Goal: Task Accomplishment & Management: Complete application form

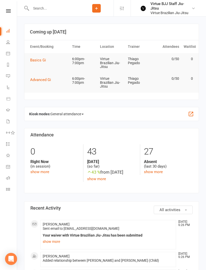
click at [10, 17] on div "Clubworx" at bounding box center [8, 17] width 17 height 16
click at [15, 12] on link at bounding box center [8, 10] width 18 height 3
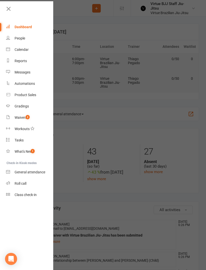
click at [17, 191] on link "Class check-in" at bounding box center [29, 194] width 47 height 11
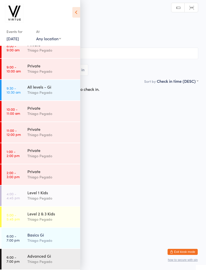
scroll to position [72, 0]
click at [18, 218] on time "5:00 - 5:45 pm" at bounding box center [13, 217] width 13 height 8
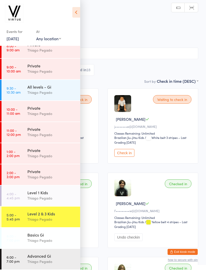
click at [8, 236] on time "6:00 - 7:00 pm" at bounding box center [13, 238] width 13 height 8
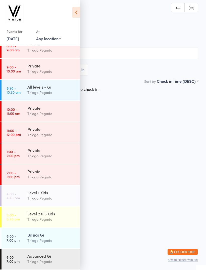
click at [79, 16] on icon at bounding box center [76, 12] width 8 height 11
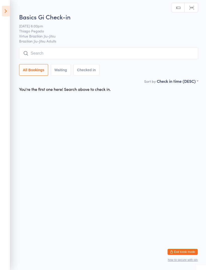
click at [99, 57] on input "search" at bounding box center [108, 53] width 179 height 12
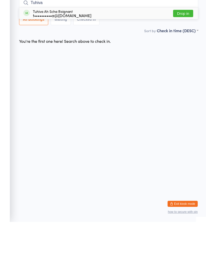
type input "Tuhiva"
click at [27, 58] on span at bounding box center [26, 61] width 6 height 6
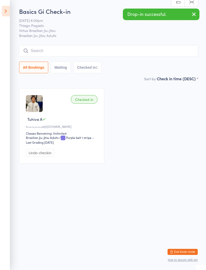
click at [43, 53] on input "search" at bounding box center [108, 51] width 179 height 12
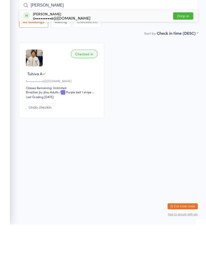
type input "Owen"
click at [30, 57] on div "Owen Bourne o•••••••••e@gmail.com" at bounding box center [56, 61] width 67 height 8
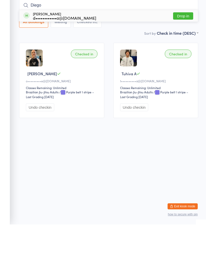
type input "Diego"
click at [34, 61] on div "d••••••••••••a@me.com" at bounding box center [64, 63] width 63 height 4
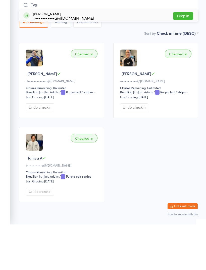
type input "Tys"
click at [31, 57] on div "Tyson Messina T•••••••••••a@gmail.com" at bounding box center [58, 61] width 71 height 8
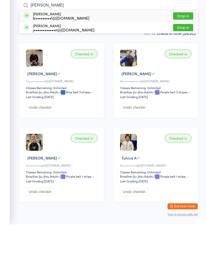
type input "Bret"
click at [27, 58] on span at bounding box center [26, 61] width 6 height 6
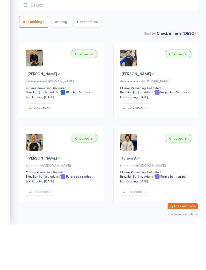
scroll to position [19, 0]
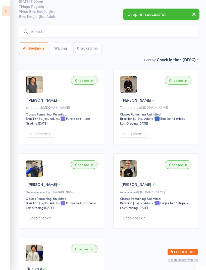
click at [35, 31] on input "search" at bounding box center [108, 32] width 179 height 12
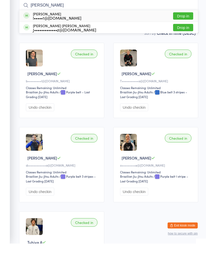
type input "Joel"
click at [28, 39] on span at bounding box center [26, 42] width 6 height 6
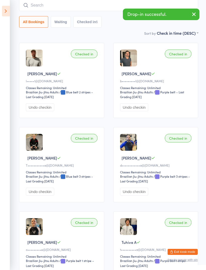
click at [32, 6] on input "search" at bounding box center [108, 5] width 179 height 12
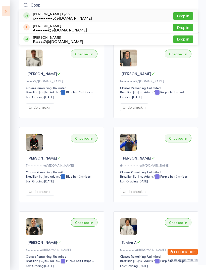
type input "Coop"
click at [28, 18] on span at bounding box center [26, 15] width 6 height 6
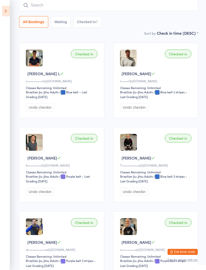
click at [36, 10] on input "search" at bounding box center [108, 5] width 179 height 12
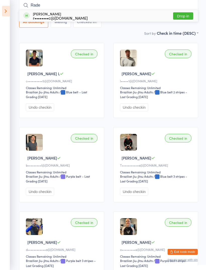
type input "Rade"
click at [33, 18] on div "r••••••••c@live.com.au" at bounding box center [60, 18] width 55 height 4
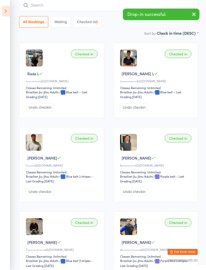
click at [39, 8] on input "search" at bounding box center [108, 5] width 179 height 12
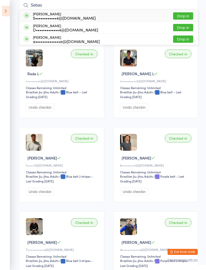
type input "Sebas"
click at [25, 16] on span at bounding box center [26, 15] width 6 height 6
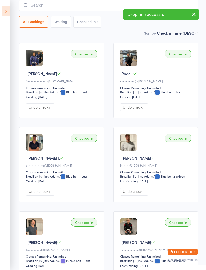
click at [32, 9] on input "search" at bounding box center [108, 5] width 179 height 12
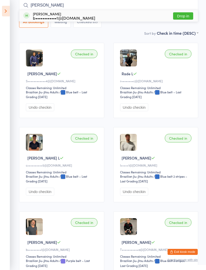
type input "Bruno"
click at [29, 18] on span at bounding box center [26, 15] width 6 height 6
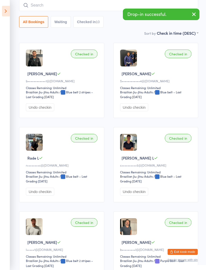
click at [38, 9] on input "search" at bounding box center [108, 5] width 179 height 12
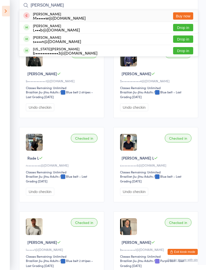
type input "Georg"
click at [30, 40] on div "George Sattsaev s••••n@gmail.com" at bounding box center [52, 39] width 58 height 8
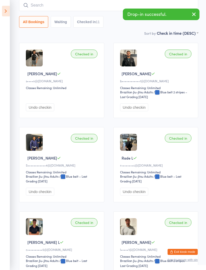
click at [32, 7] on input "search" at bounding box center [108, 5] width 179 height 12
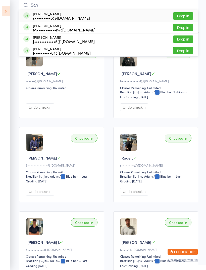
type input "San"
click at [32, 28] on div "Santiago Monti M•••••••••••n@gmail.com" at bounding box center [59, 28] width 72 height 8
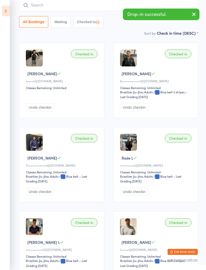
click at [37, 3] on input "search" at bounding box center [108, 5] width 179 height 12
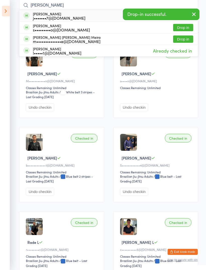
type input "Joao"
click at [30, 30] on div "Joao Santos s•••••••••o@hotmail.com" at bounding box center [56, 28] width 67 height 8
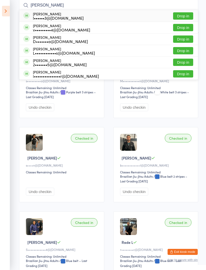
type input "Lucy"
click at [27, 16] on span at bounding box center [26, 15] width 6 height 6
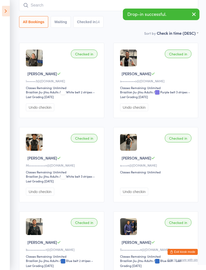
click at [29, 5] on input "search" at bounding box center [108, 5] width 179 height 12
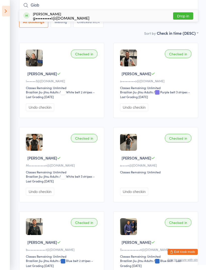
type input "Giob"
click at [30, 15] on div "Giovani Genovali g•••••••••i@gmail.com" at bounding box center [56, 16] width 66 height 8
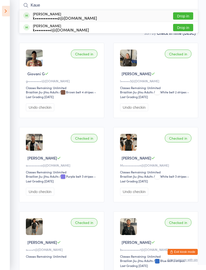
type input "Kaue"
click at [30, 15] on div "Kaue Macruz k•••••••••••••z@gmail.com" at bounding box center [60, 16] width 74 height 8
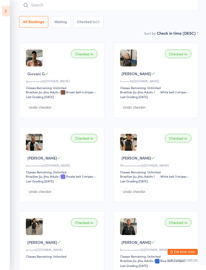
click at [37, 5] on input "search" at bounding box center [108, 5] width 179 height 12
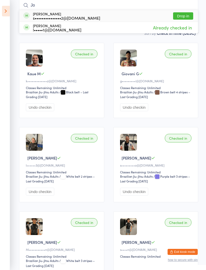
type input "J"
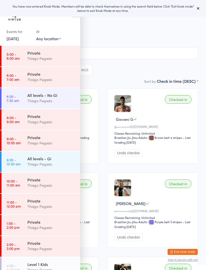
click at [198, 9] on icon at bounding box center [198, 8] width 4 height 4
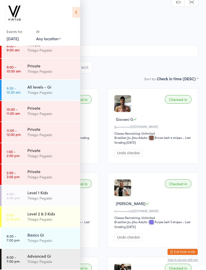
scroll to position [72, 0]
click at [14, 237] on time "6:00 - 7:00 pm" at bounding box center [13, 238] width 13 height 8
click at [75, 17] on icon at bounding box center [76, 12] width 8 height 11
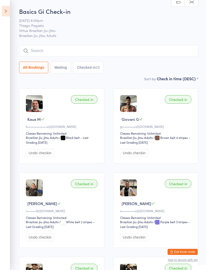
click at [119, 48] on input "search" at bounding box center [108, 51] width 179 height 12
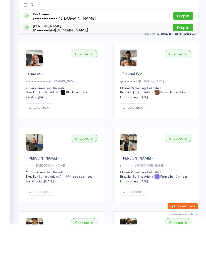
type input "Ril"
click at [78, 67] on div "Riley Murray-White m•••••••n@gmail.com Drop in" at bounding box center [108, 72] width 179 height 11
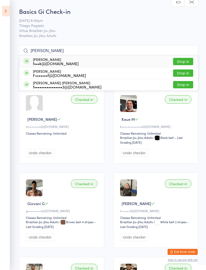
type input "Frank"
click at [33, 62] on div "f•••k@ugroup.net.au" at bounding box center [56, 63] width 46 height 4
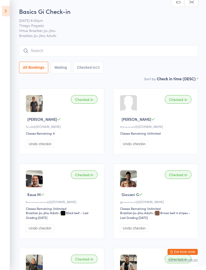
click at [146, 25] on span "Thiago Pegado" at bounding box center [104, 25] width 171 height 5
click at [182, 251] on button "Exit kiosk mode" at bounding box center [183, 251] width 30 height 6
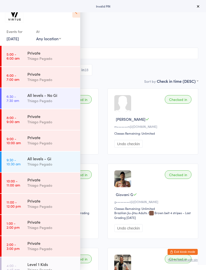
click at [196, 9] on button at bounding box center [198, 6] width 6 height 6
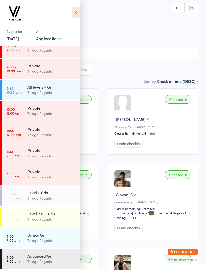
scroll to position [72, 0]
click at [177, 249] on button "Exit kiosk mode" at bounding box center [183, 251] width 30 height 6
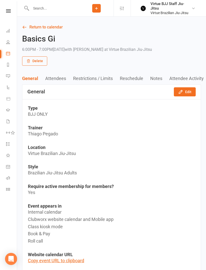
click at [11, 12] on icon at bounding box center [8, 10] width 5 height 3
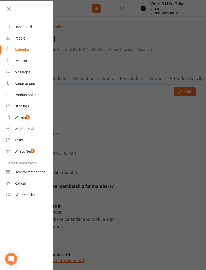
click at [12, 106] on link "Gradings" at bounding box center [29, 105] width 47 height 11
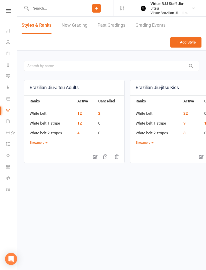
click at [72, 25] on link "New Grading" at bounding box center [75, 25] width 26 height 17
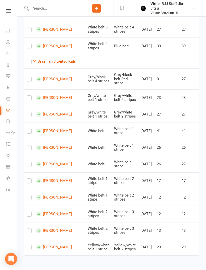
scroll to position [301, 0]
